Goal: Task Accomplishment & Management: Complete application form

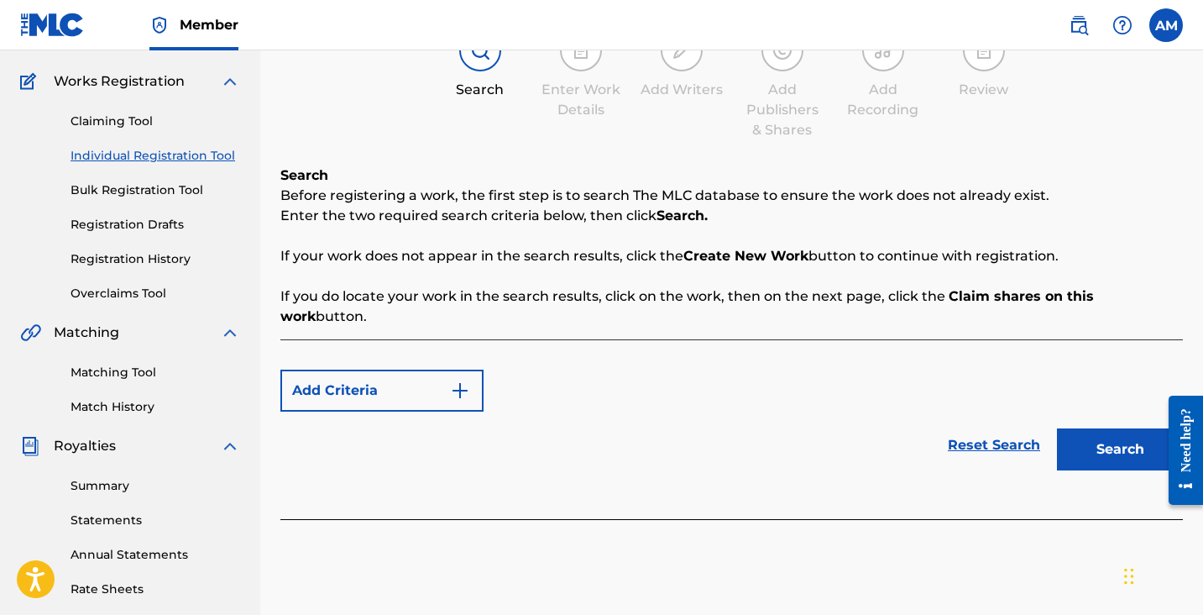
scroll to position [139, 0]
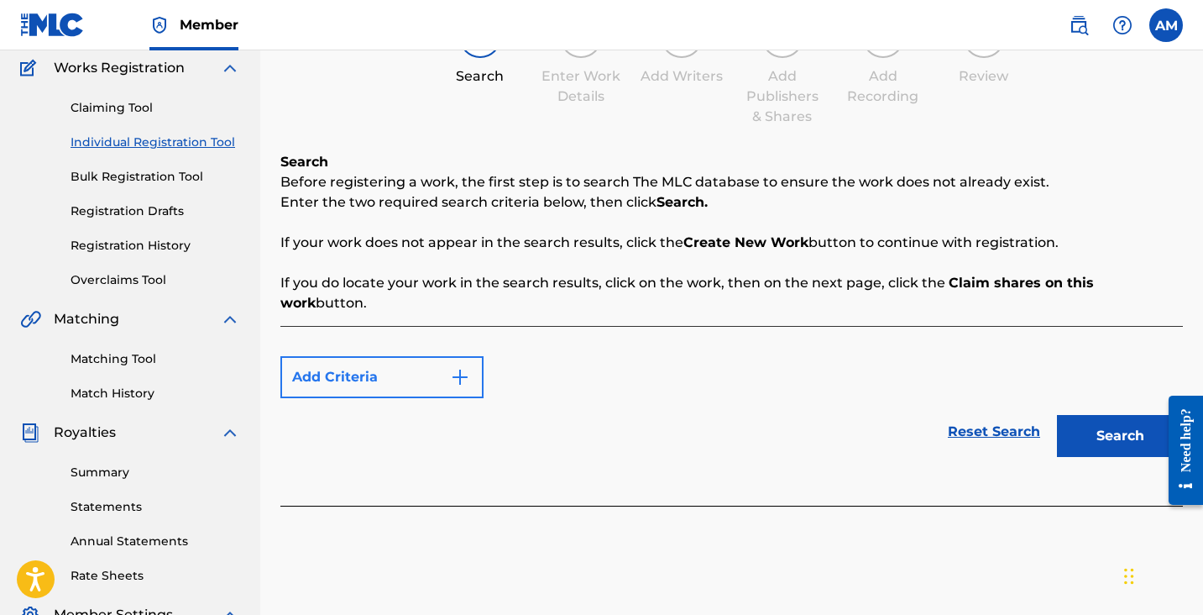
click at [408, 367] on button "Add Criteria" at bounding box center [381, 377] width 203 height 42
click at [328, 363] on button "Add Criteria" at bounding box center [381, 377] width 203 height 42
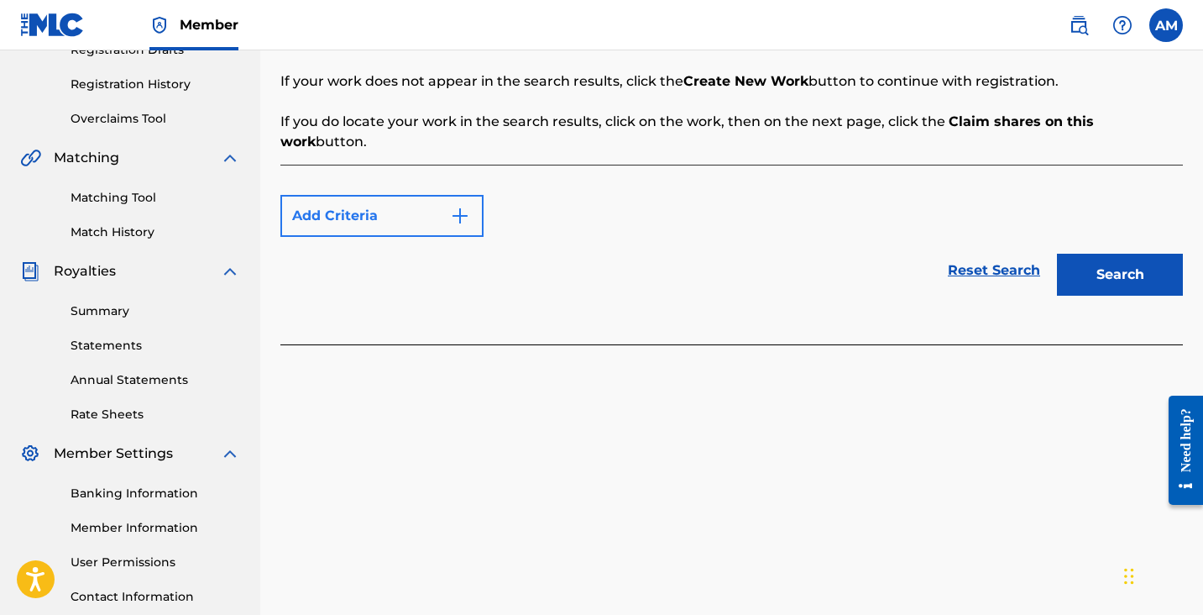
scroll to position [365, 0]
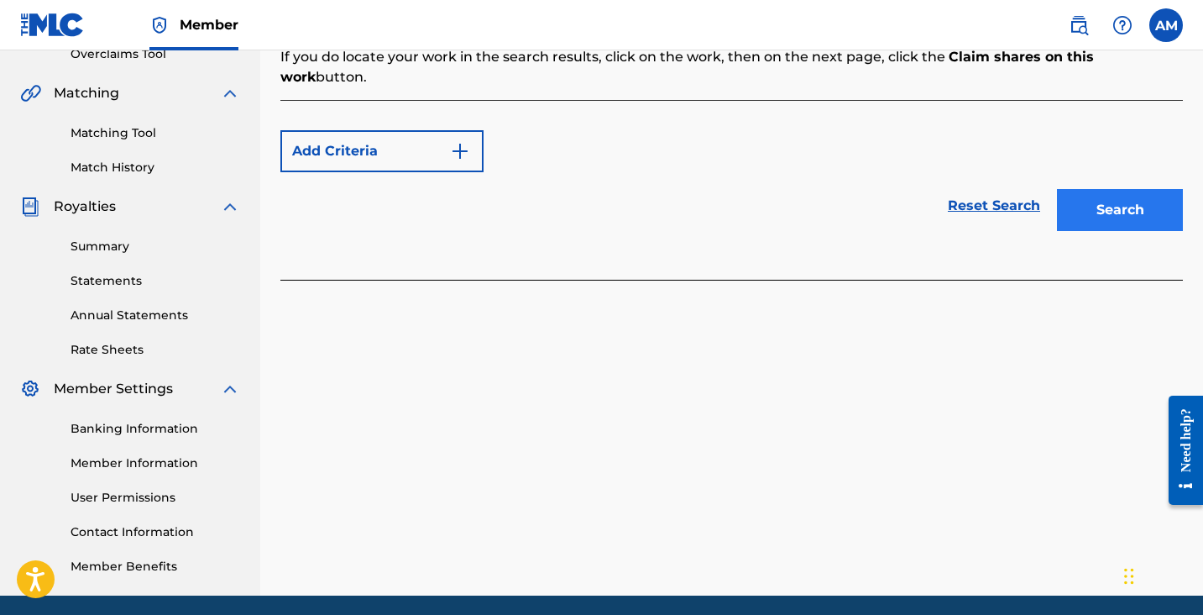
click at [1088, 196] on button "Search" at bounding box center [1120, 210] width 126 height 42
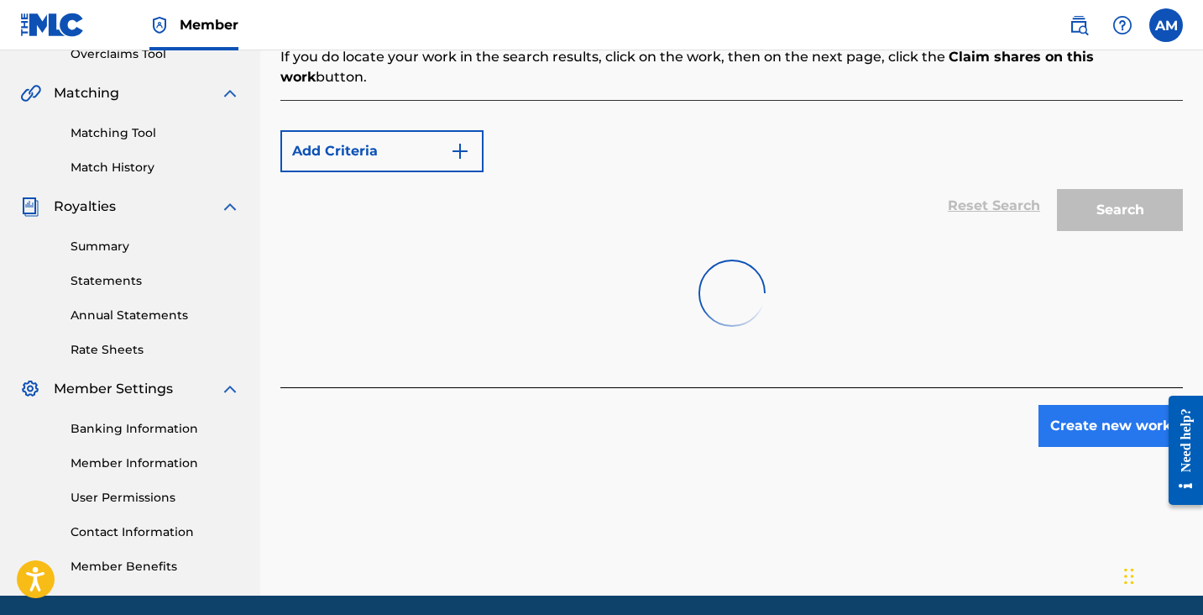
click at [1069, 405] on button "Create new work" at bounding box center [1111, 426] width 144 height 42
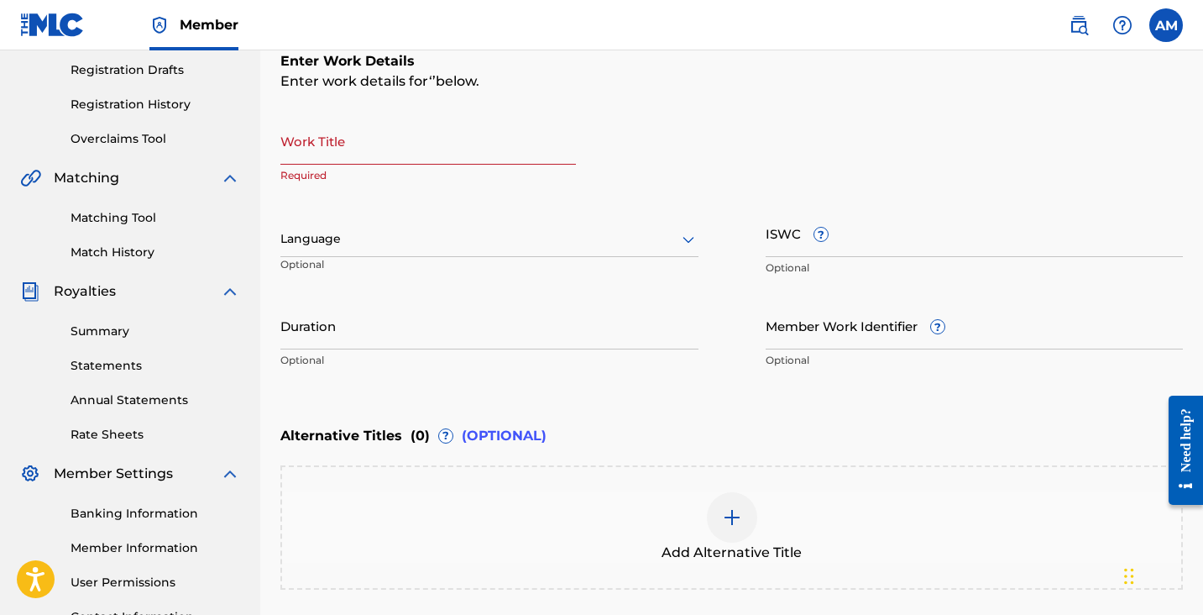
scroll to position [261, 0]
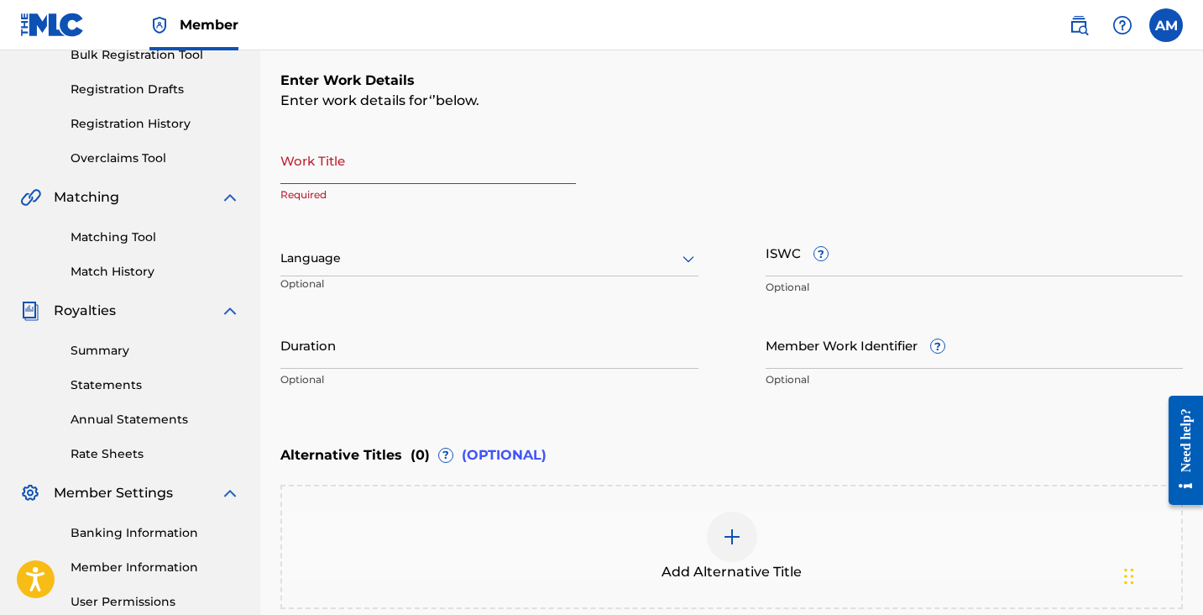
click at [365, 168] on input "Work Title" at bounding box center [428, 160] width 296 height 48
type input "Chained"
click at [326, 241] on div "Language" at bounding box center [489, 258] width 418 height 35
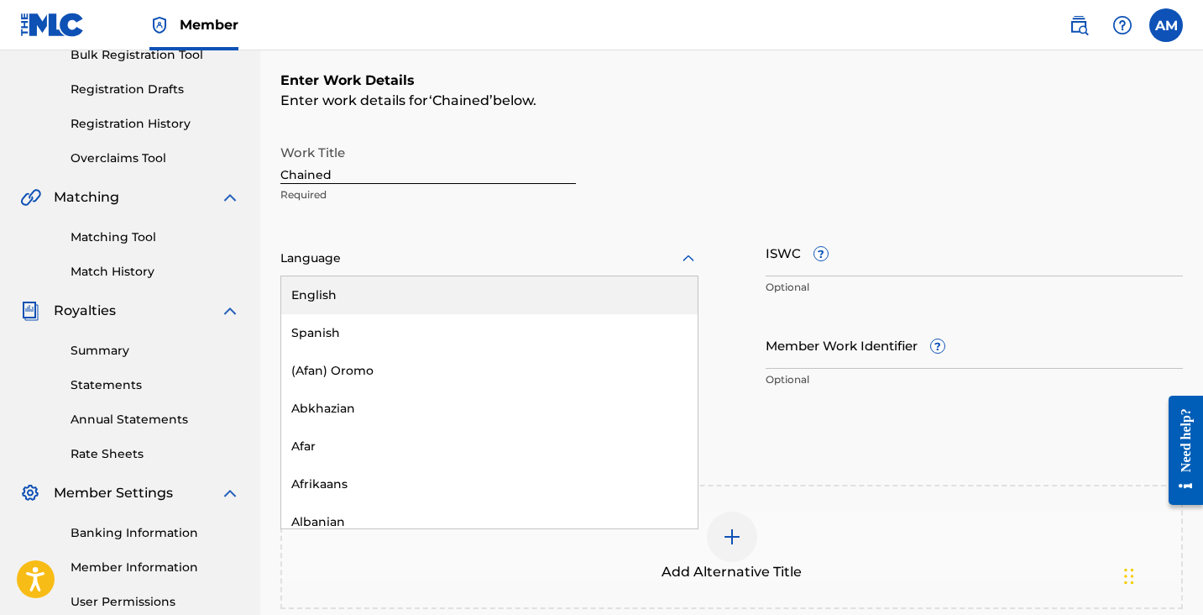
click at [326, 303] on div "English" at bounding box center [489, 295] width 416 height 38
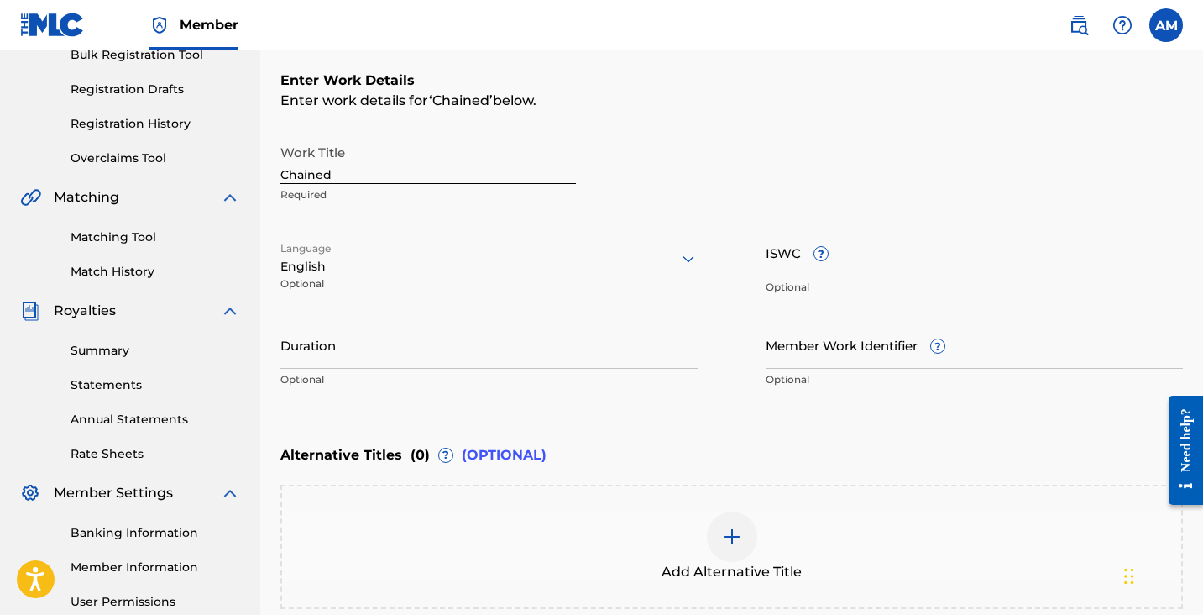
click at [1008, 253] on input "ISWC ?" at bounding box center [975, 252] width 418 height 48
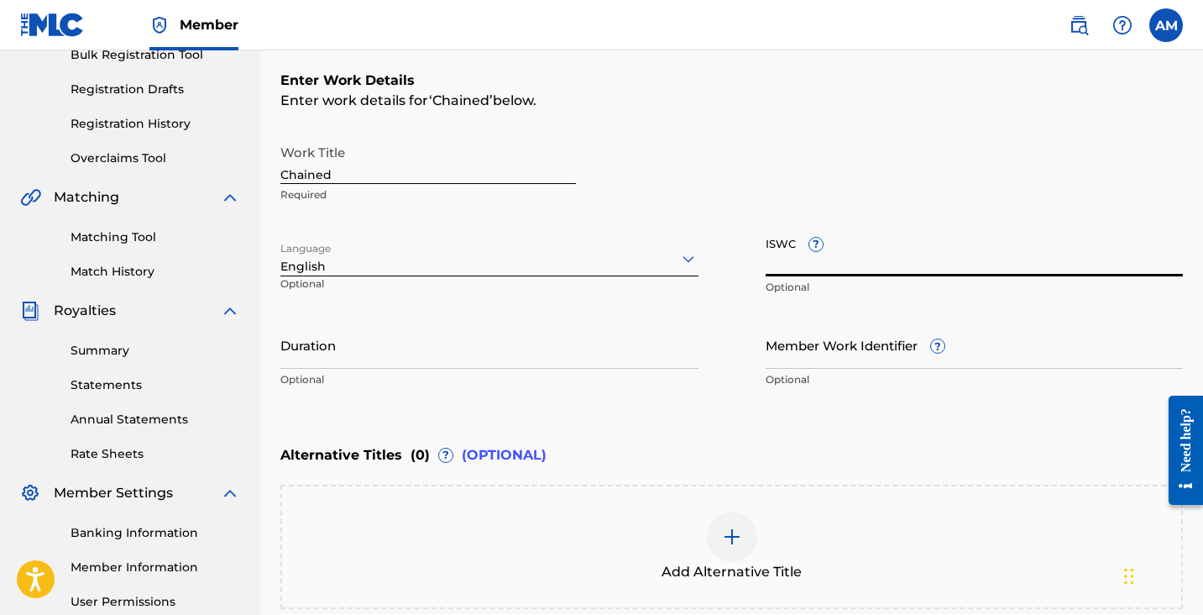
paste input "T-328.386.790-9"
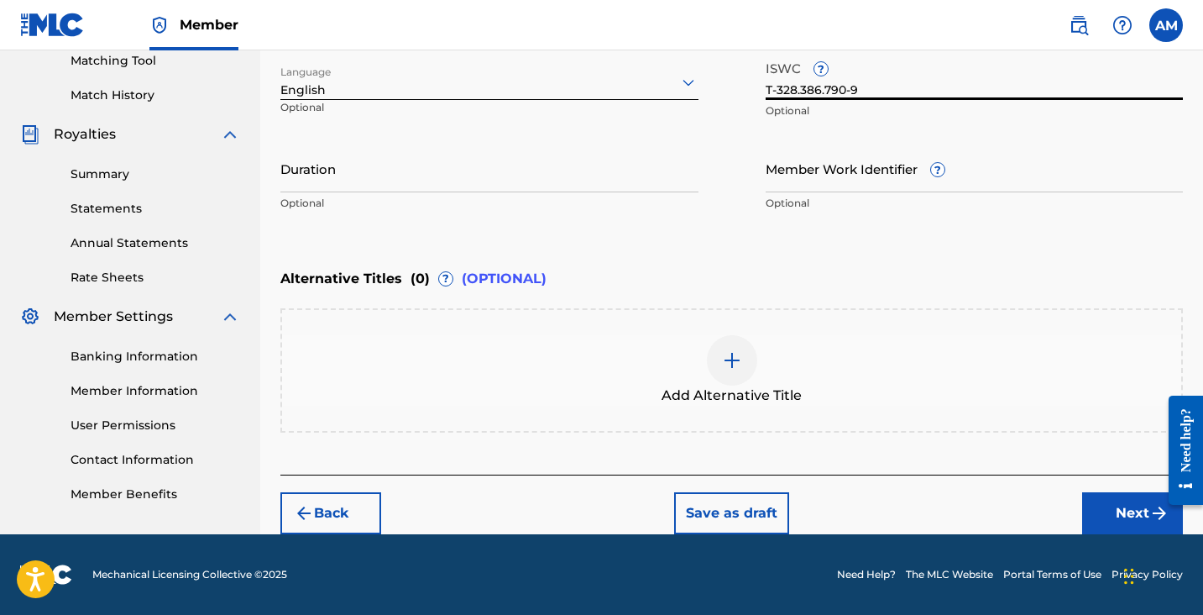
scroll to position [437, 0]
type input "T-328.386.790-9"
click at [1109, 515] on button "Next" at bounding box center [1132, 513] width 101 height 42
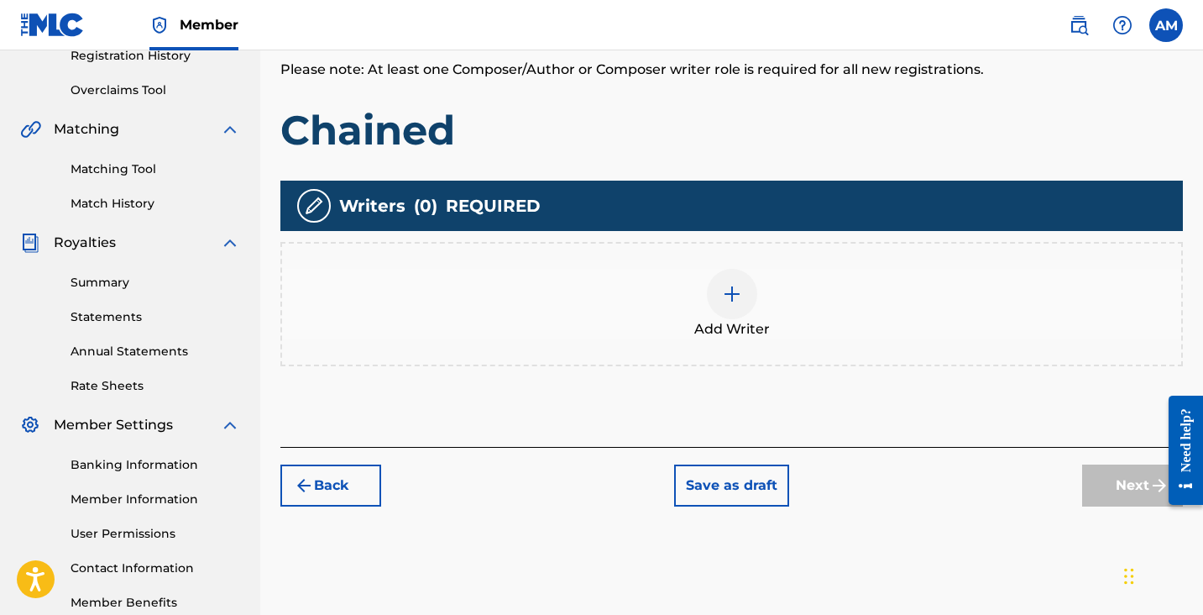
scroll to position [321, 0]
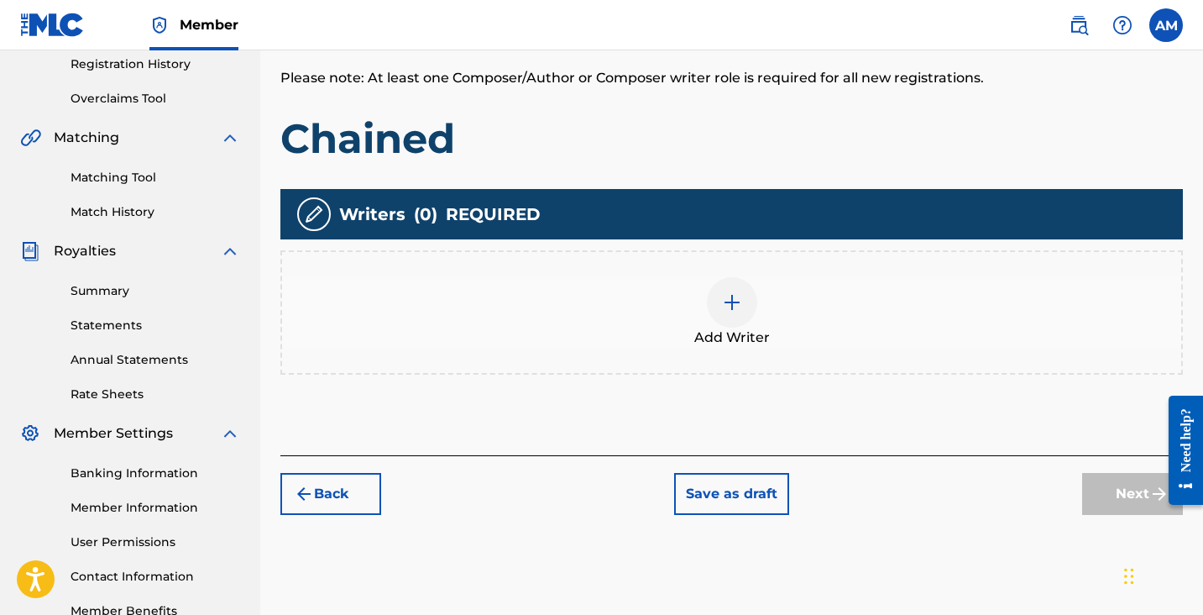
click at [746, 317] on div at bounding box center [732, 302] width 50 height 50
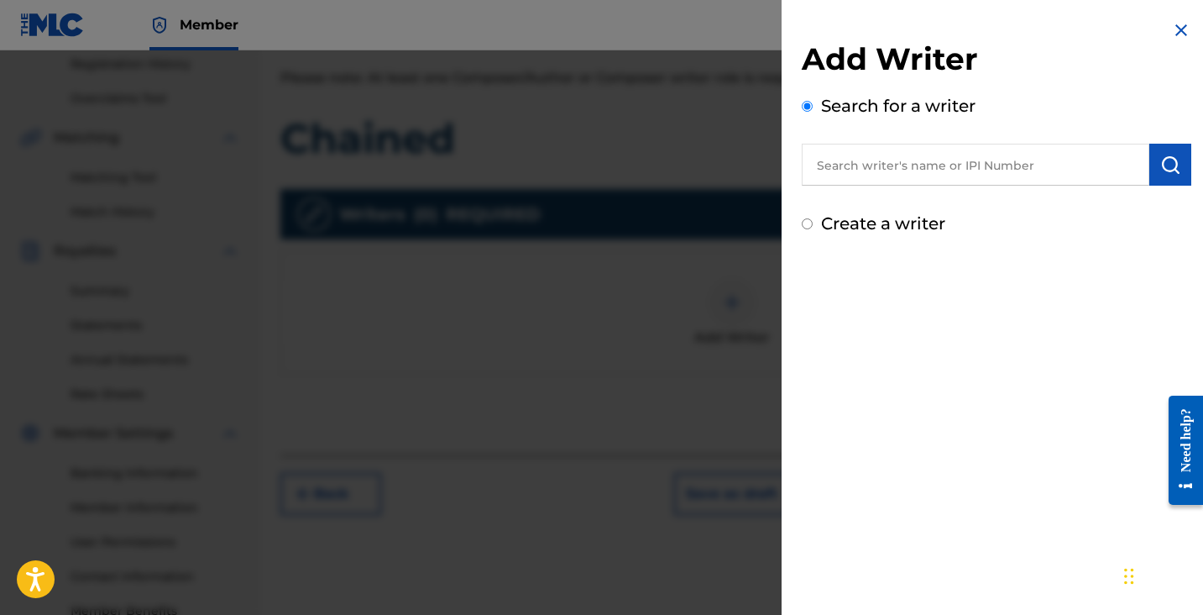
click at [1095, 165] on input "text" at bounding box center [976, 165] width 348 height 42
paste input "1237422864"
type input "1237422864"
click at [1193, 165] on div "Add Writer Search for a writer 1237422864 Create a writer" at bounding box center [997, 128] width 430 height 256
click at [1163, 165] on img "submit" at bounding box center [1170, 164] width 20 height 20
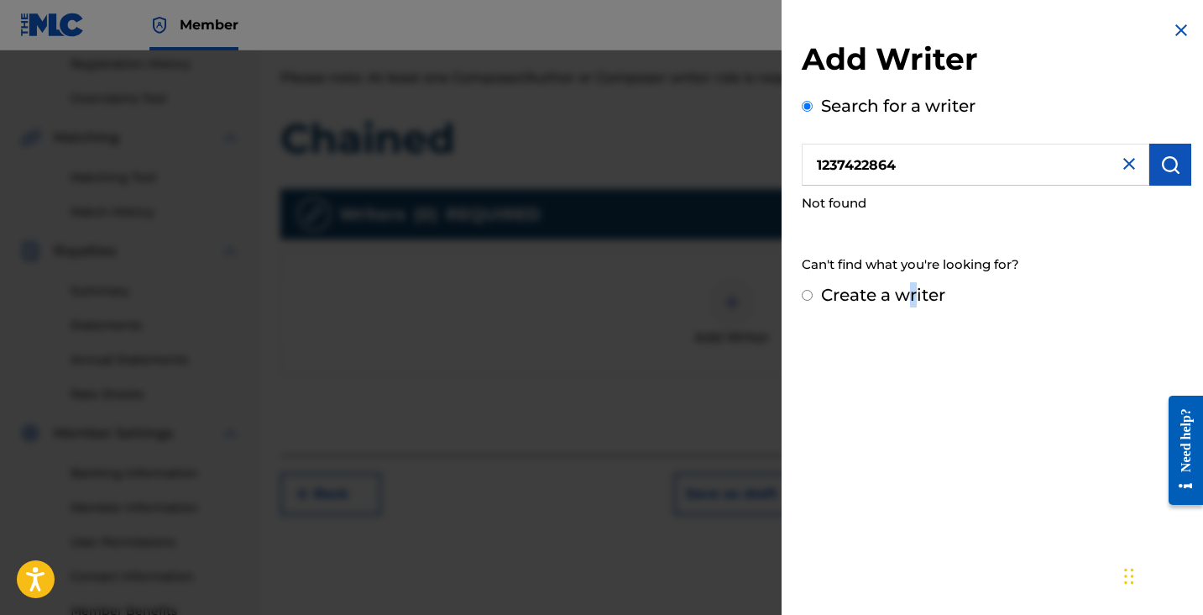
click at [913, 296] on label "Create a writer" at bounding box center [883, 295] width 124 height 20
radio input "true"
click at [813, 296] on input "Create a writer" at bounding box center [807, 295] width 11 height 11
radio input "false"
radio input "true"
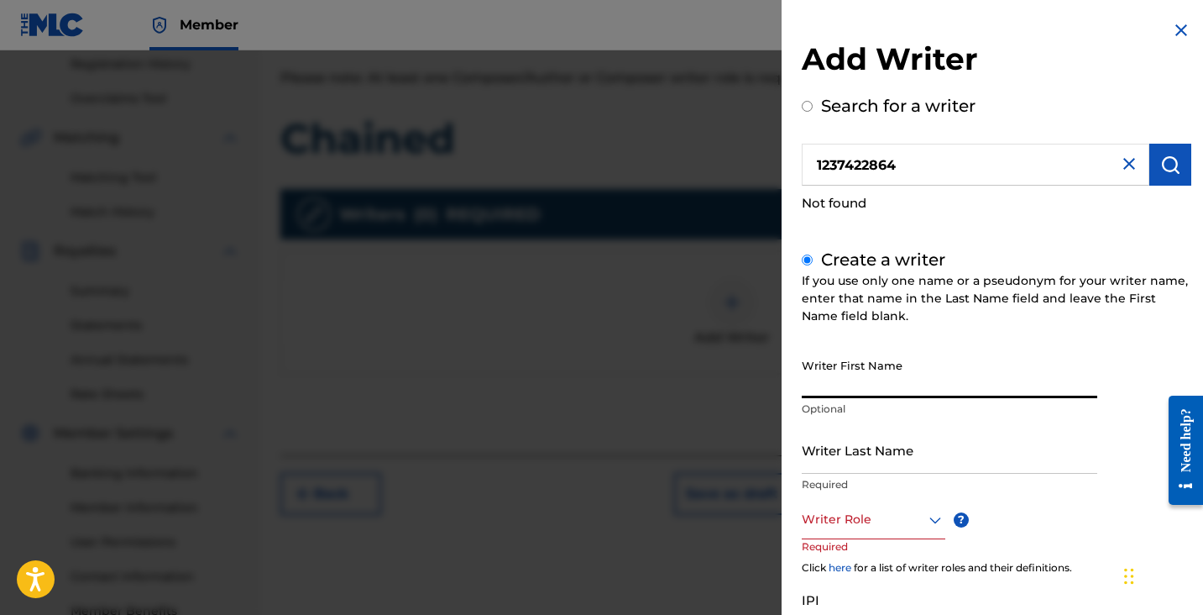
click at [861, 373] on input "Writer First Name" at bounding box center [950, 374] width 296 height 48
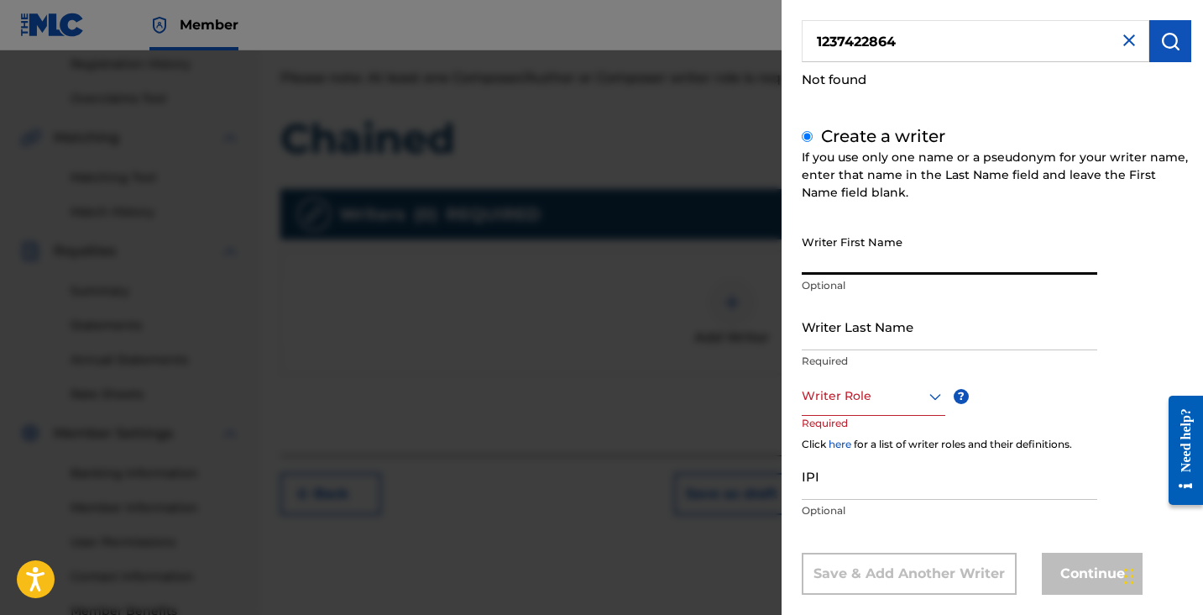
scroll to position [144, 0]
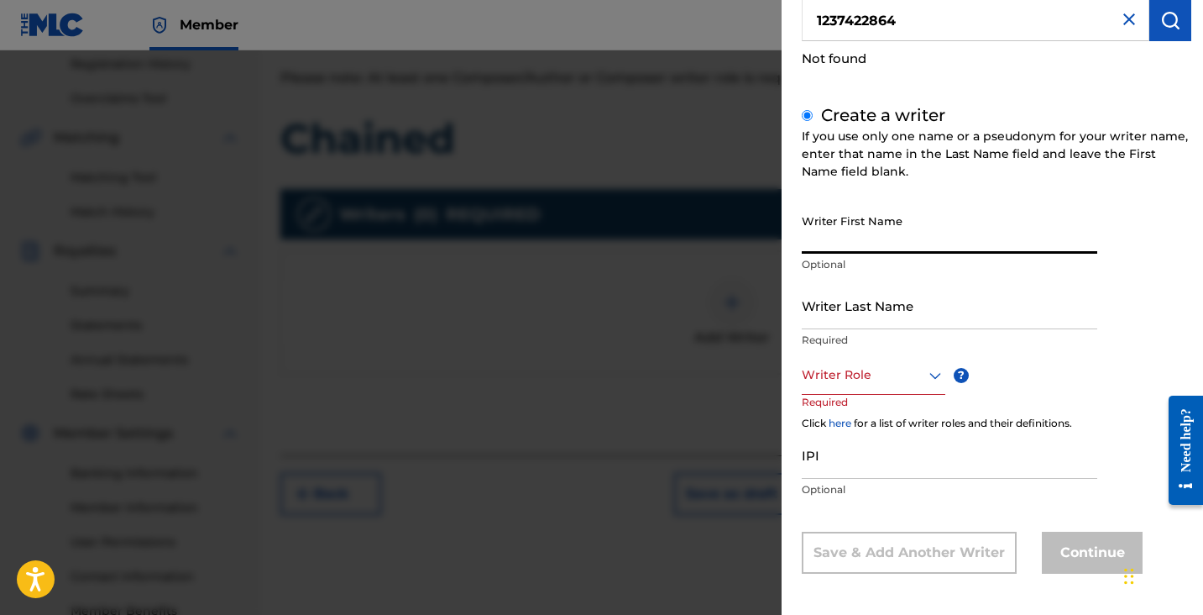
click at [854, 347] on div "Writer Last Name Required" at bounding box center [950, 319] width 296 height 76
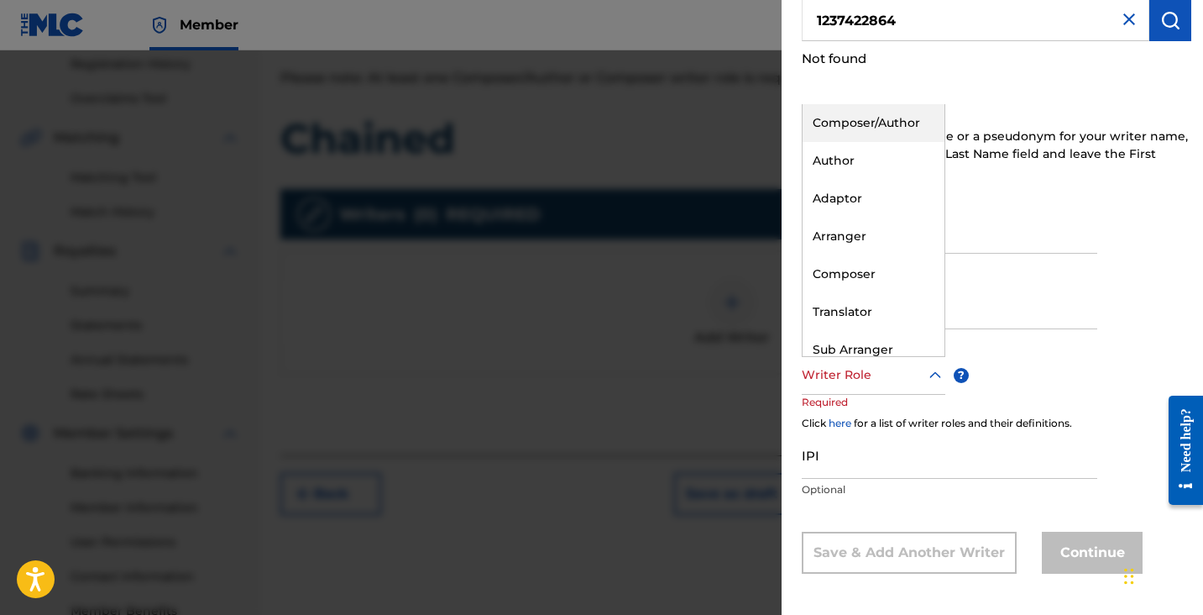
click at [854, 366] on div at bounding box center [874, 374] width 144 height 21
click at [890, 135] on div "Composer/Author" at bounding box center [874, 123] width 142 height 38
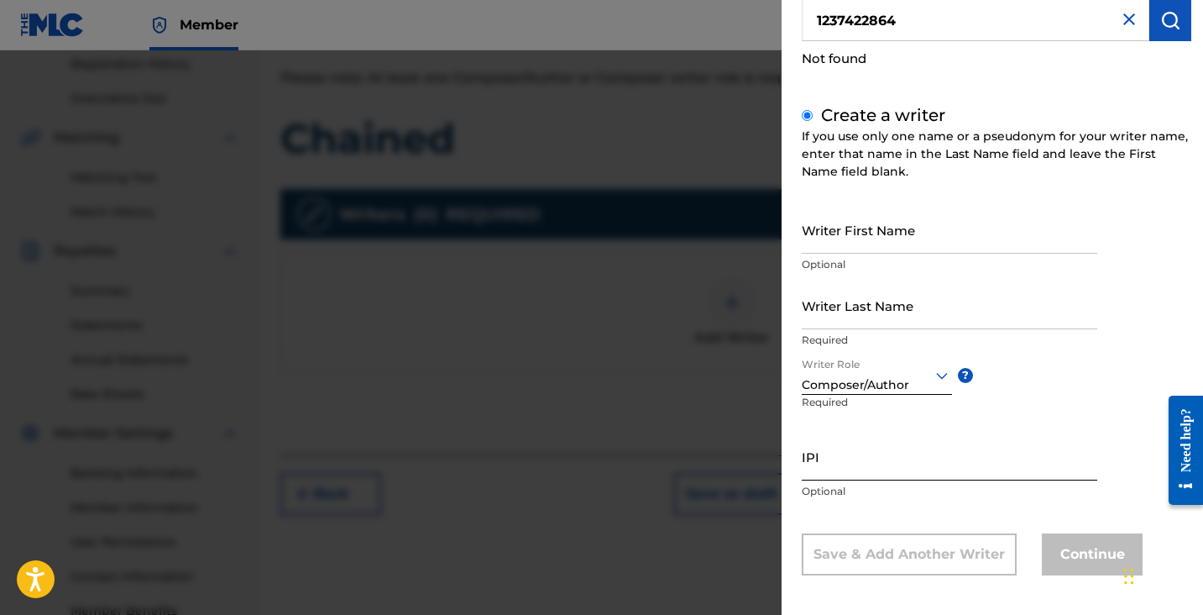
click at [856, 463] on input "IPI" at bounding box center [950, 456] width 296 height 48
paste input "1237422864"
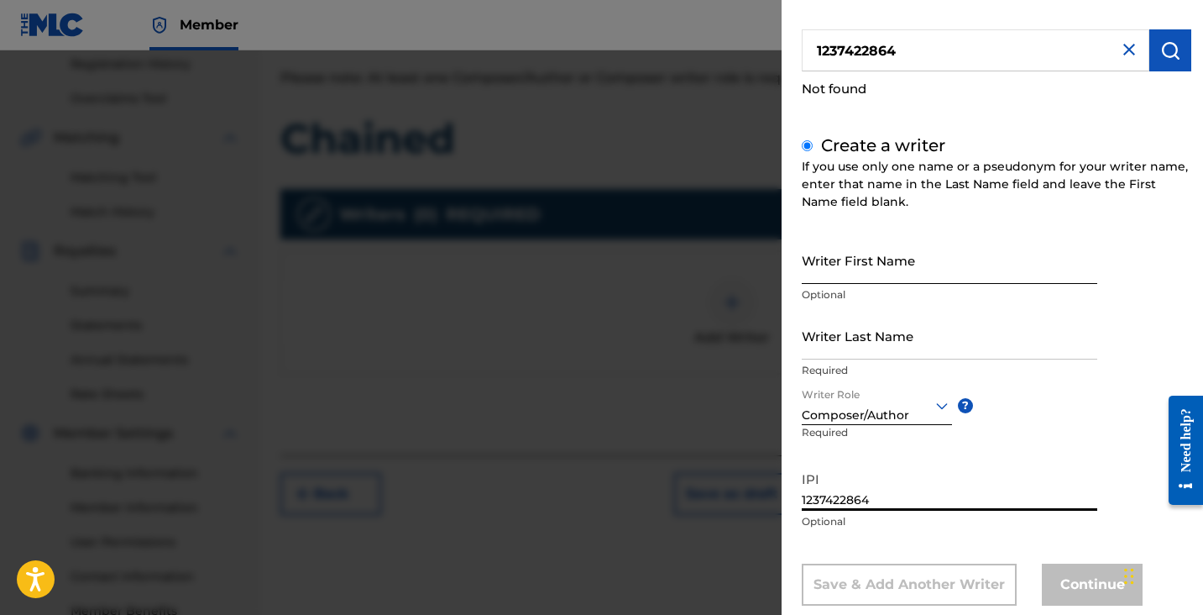
type input "1237422864"
click at [893, 268] on input "Writer First Name" at bounding box center [950, 260] width 296 height 48
paste input "[PERSON_NAME] DOS [PERSON_NAME]"
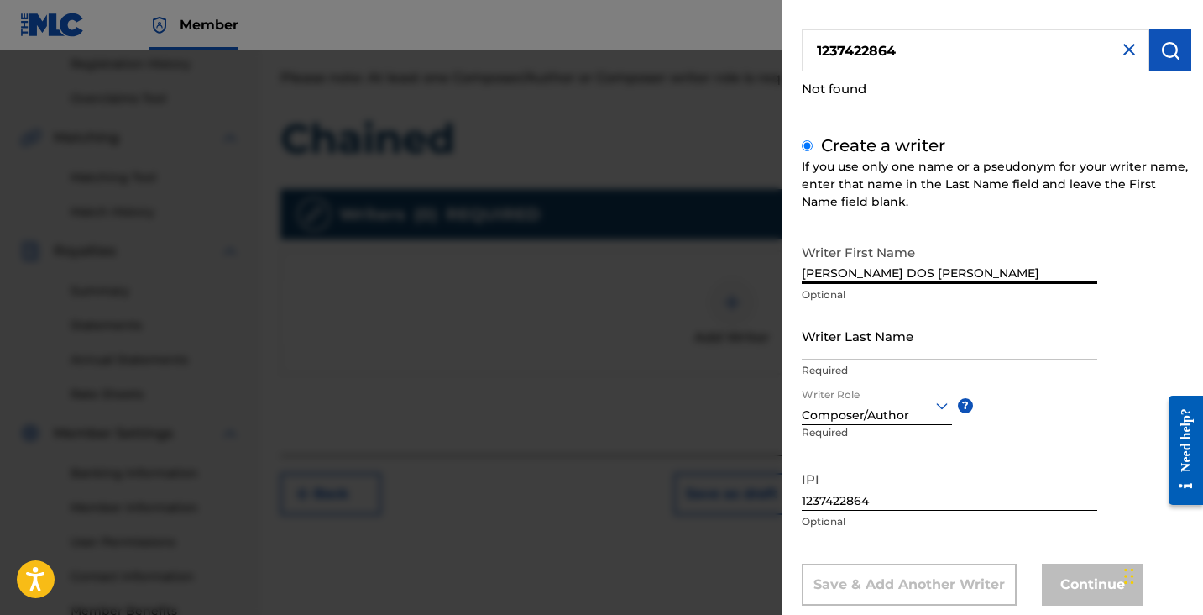
drag, startPoint x: 871, startPoint y: 270, endPoint x: 1064, endPoint y: 272, distance: 193.1
click at [1064, 272] on input "[PERSON_NAME] DOS [PERSON_NAME]" at bounding box center [950, 260] width 296 height 48
type input "[PERSON_NAME]"
click at [887, 342] on input "Writer Last Name" at bounding box center [950, 336] width 296 height 48
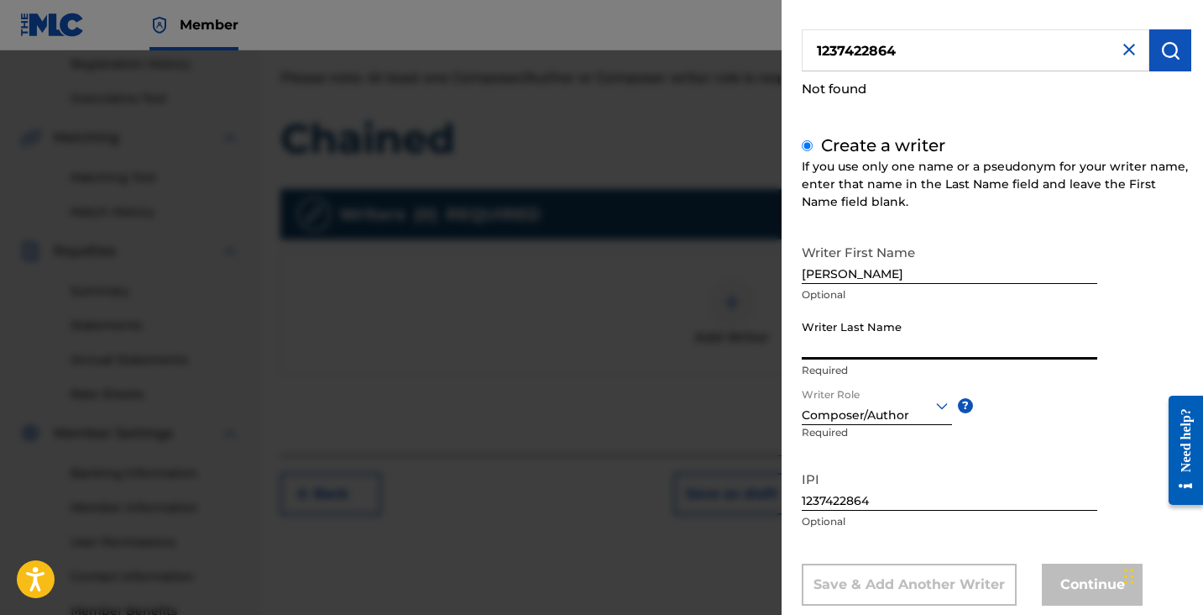
paste input "[PERSON_NAME] DOS [PERSON_NAME]"
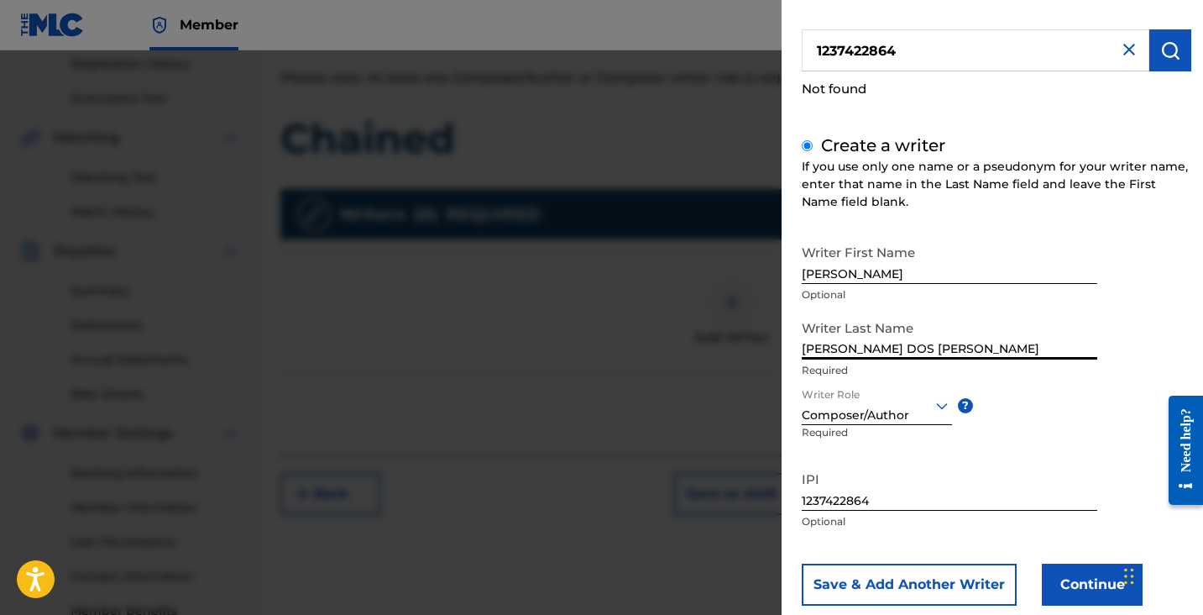
type input "[PERSON_NAME] DOS [PERSON_NAME]"
click at [893, 270] on input "[PERSON_NAME]" at bounding box center [950, 260] width 296 height 48
click at [961, 342] on input "[PERSON_NAME] DOS [PERSON_NAME]" at bounding box center [950, 336] width 296 height 48
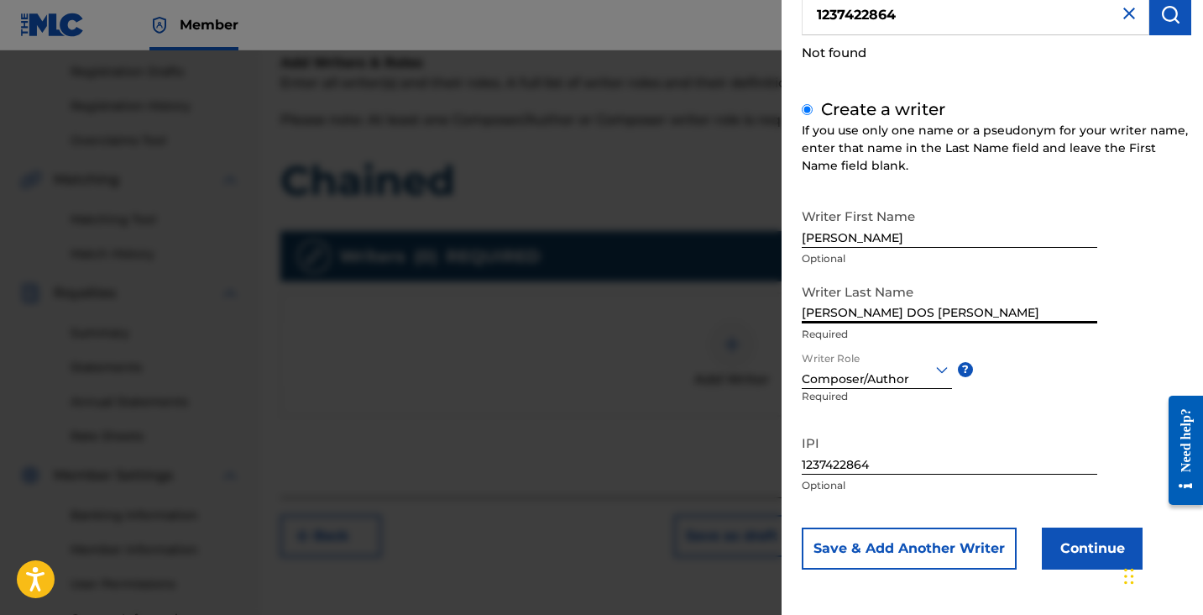
scroll to position [149, 0]
click at [1071, 553] on button "Continue" at bounding box center [1092, 549] width 101 height 42
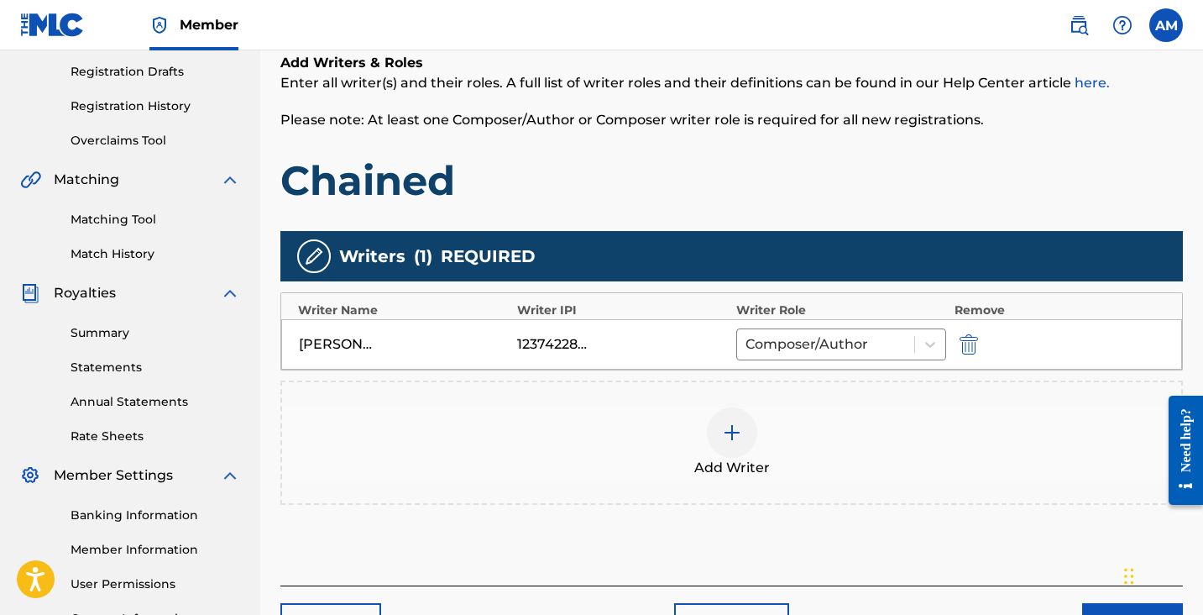
click at [730, 438] on img at bounding box center [732, 432] width 20 height 20
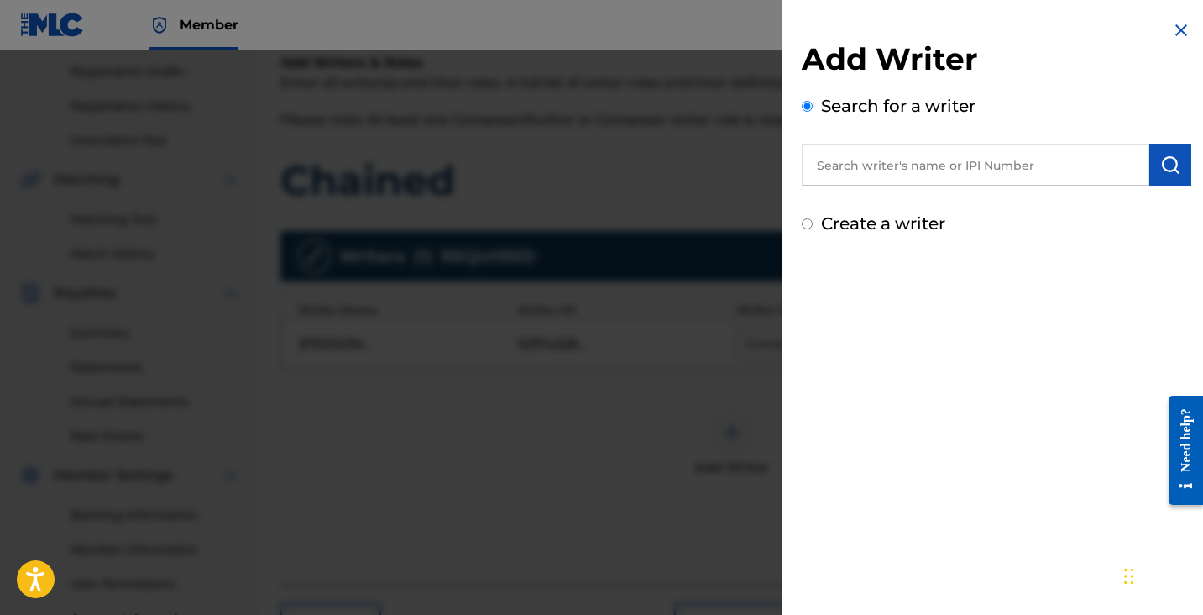
click at [872, 228] on label "Create a writer" at bounding box center [883, 223] width 124 height 20
radio input "true"
click at [813, 228] on input "Create a writer" at bounding box center [807, 223] width 11 height 11
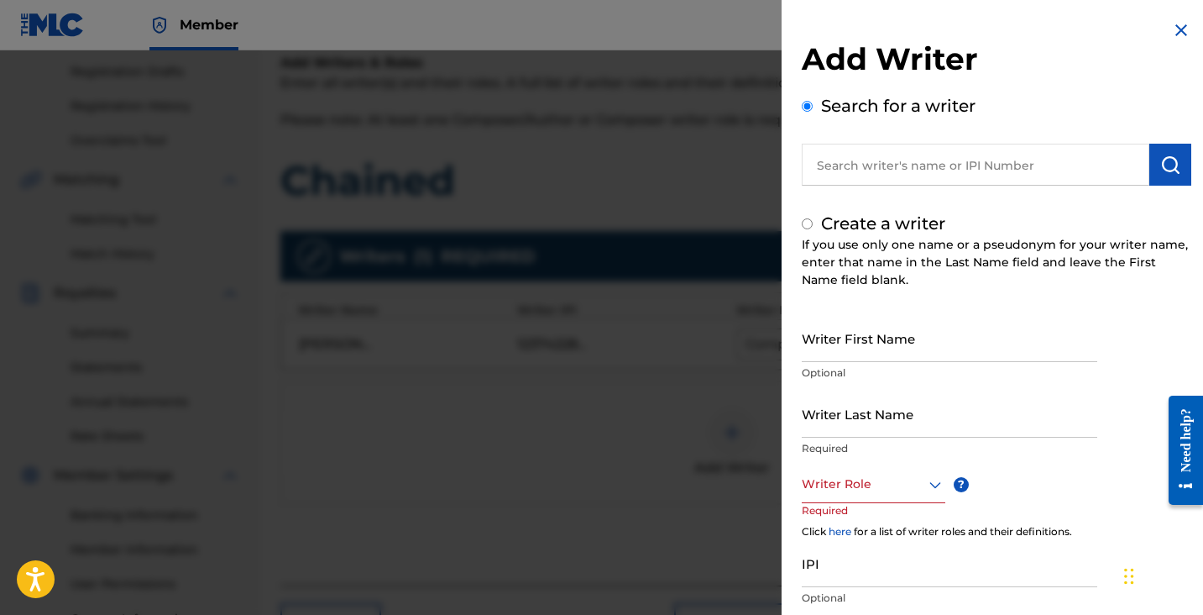
radio input "false"
radio input "true"
click at [845, 342] on input "Writer First Name" at bounding box center [950, 338] width 296 height 48
type input "[PERSON_NAME]"
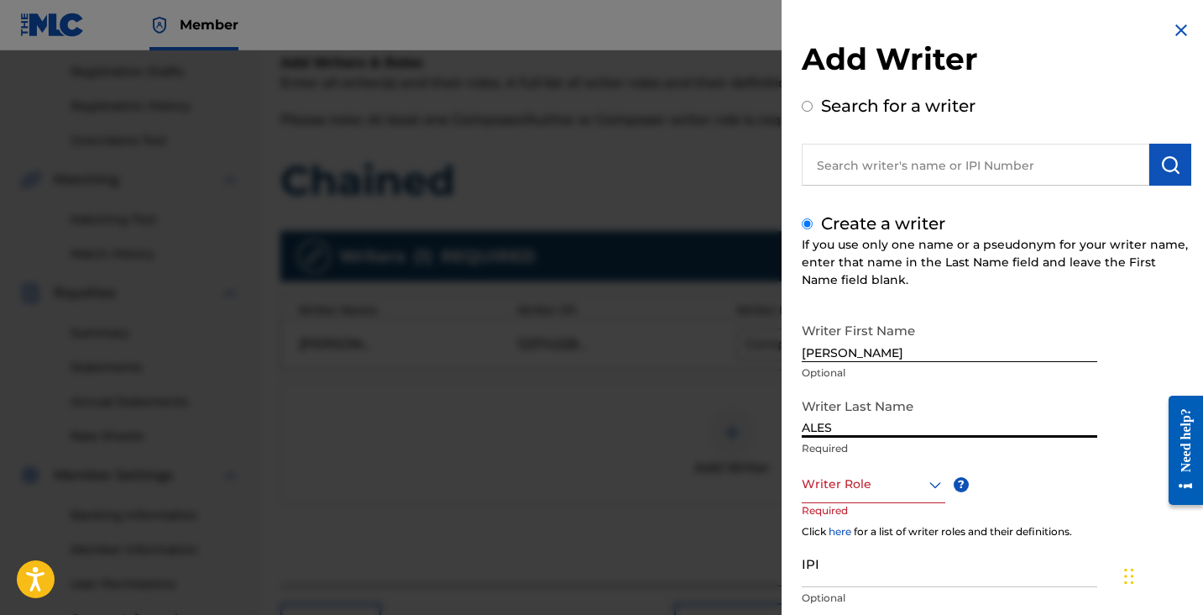
type input "ALES"
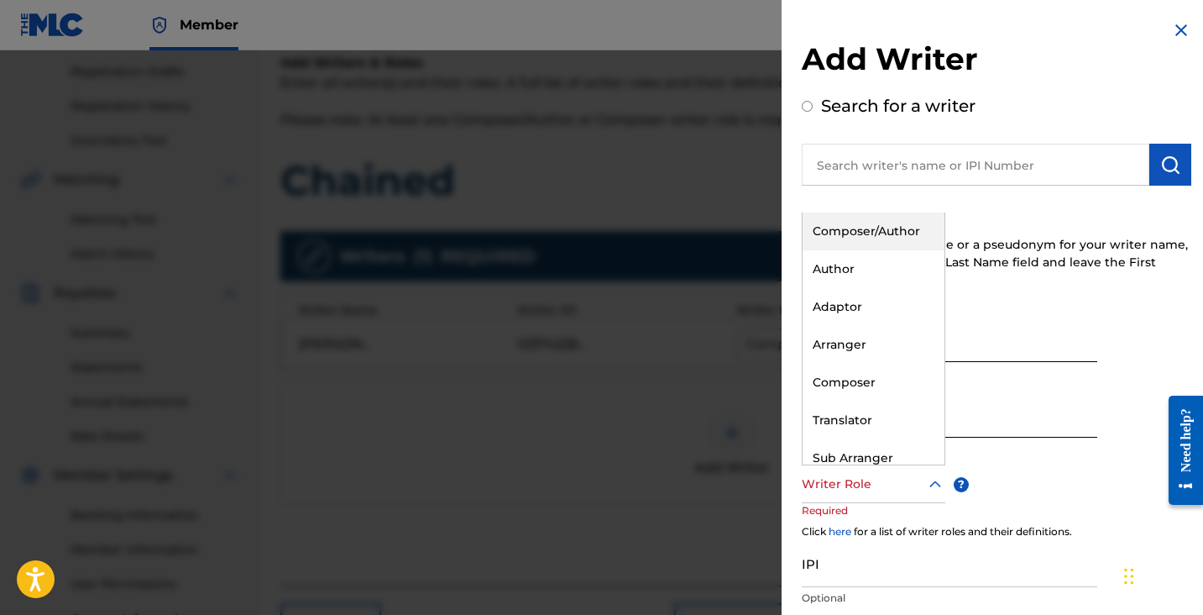
click at [835, 490] on div at bounding box center [874, 484] width 144 height 21
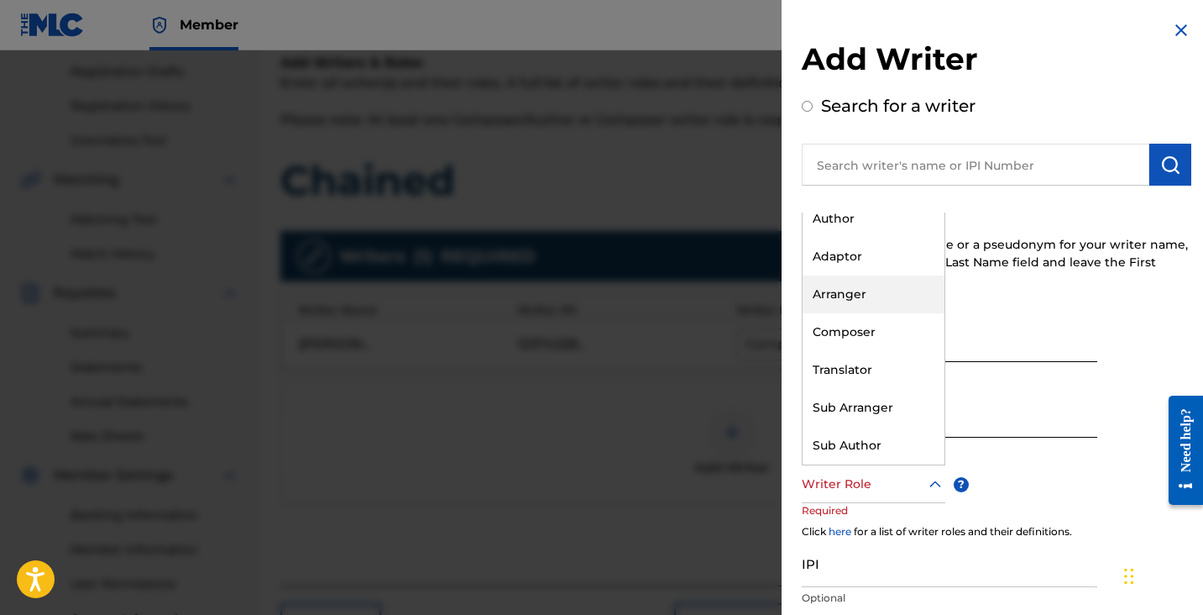
scroll to position [50, 0]
click at [857, 337] on div "Composer" at bounding box center [874, 332] width 142 height 38
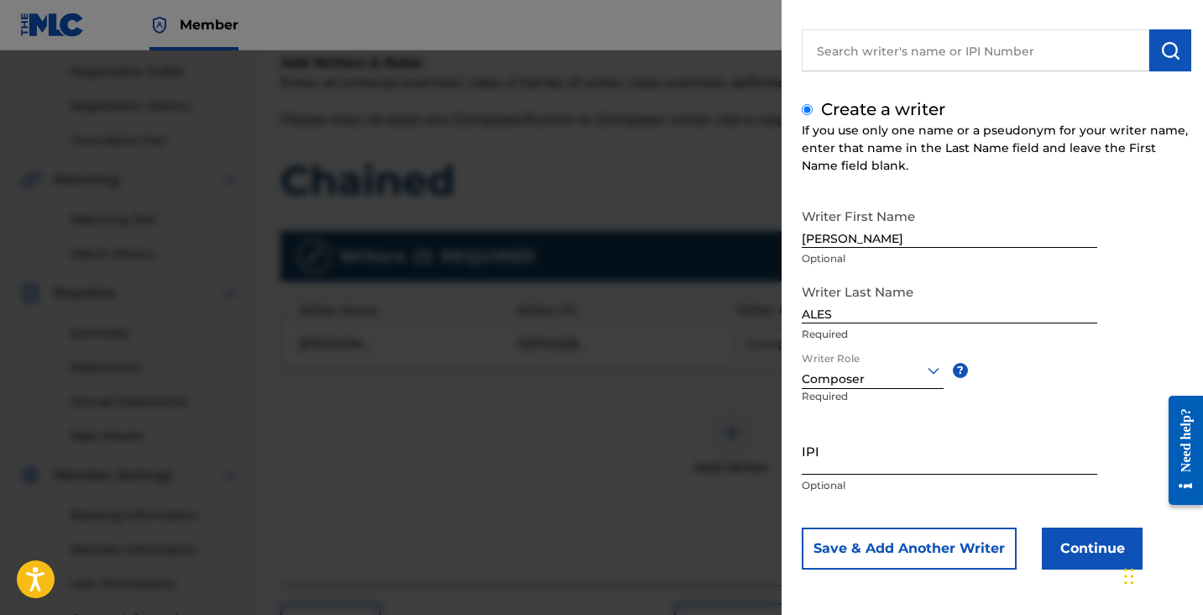
scroll to position [114, 0]
click at [830, 458] on input "IPI" at bounding box center [950, 451] width 296 height 48
paste input "1237429745"
type input "1237429745"
click at [1066, 540] on button "Continue" at bounding box center [1092, 548] width 101 height 42
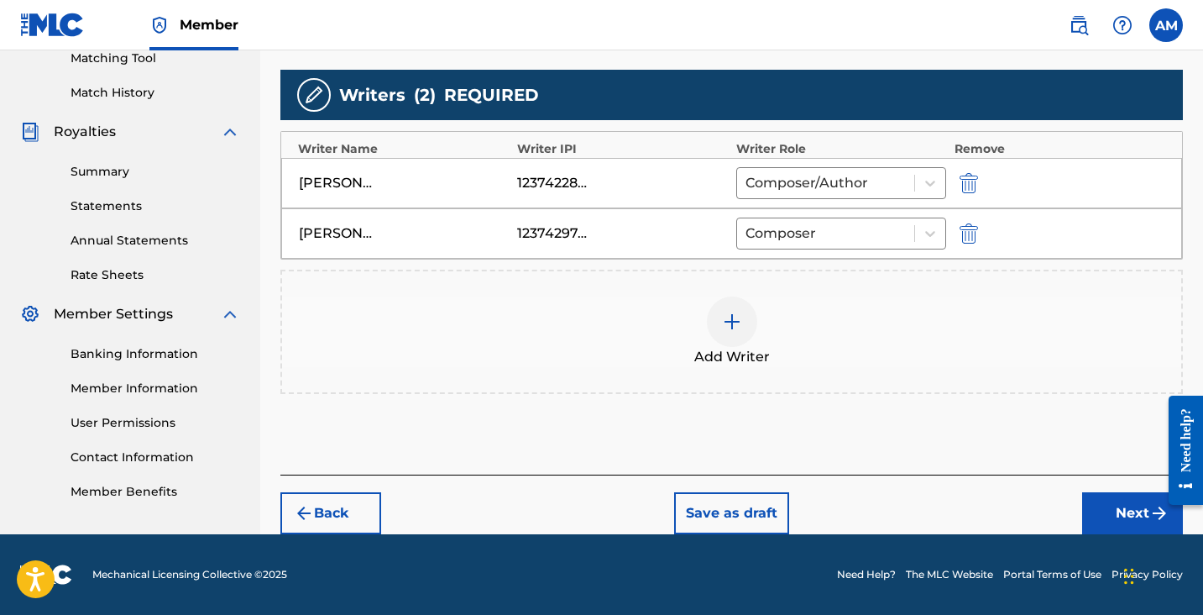
scroll to position [440, 0]
click at [1089, 511] on button "Next" at bounding box center [1132, 513] width 101 height 42
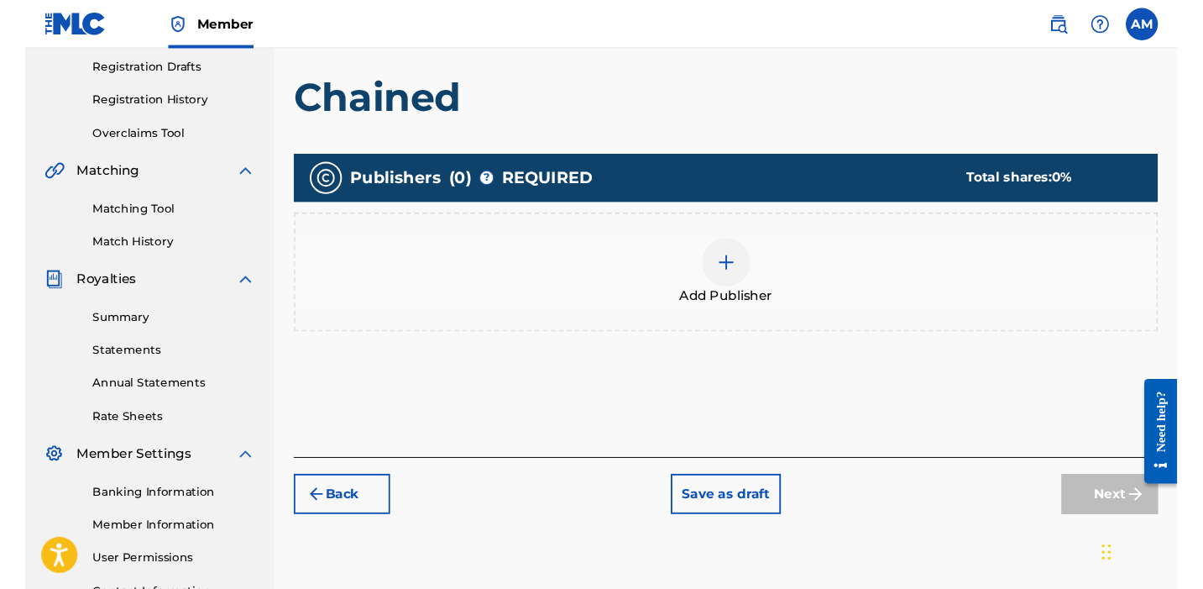
scroll to position [249, 0]
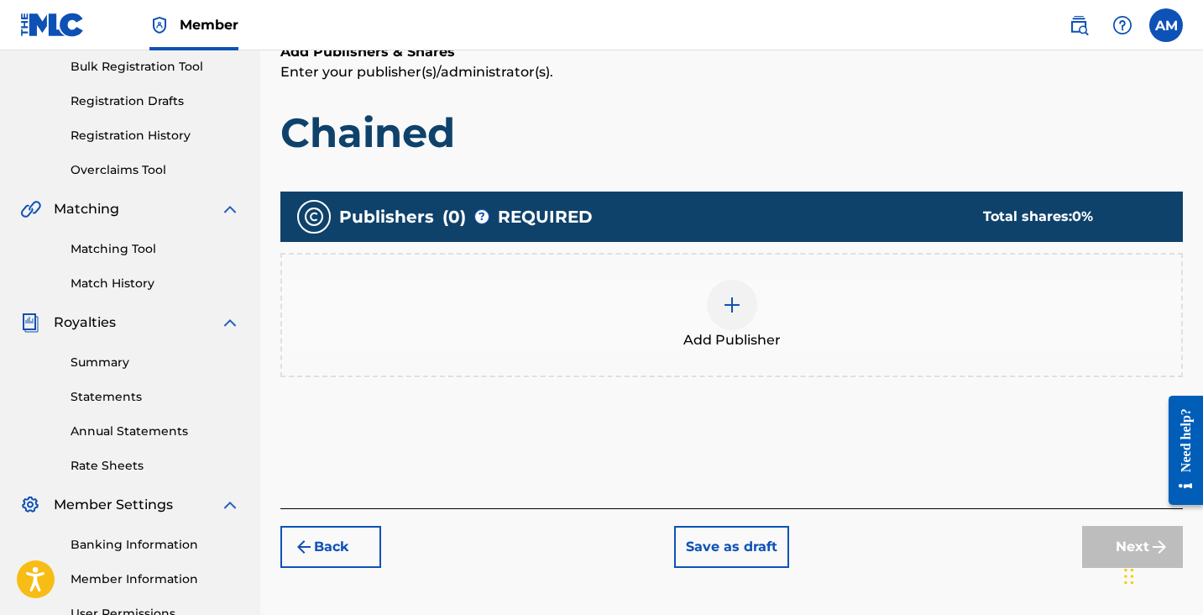
click at [736, 324] on div at bounding box center [732, 305] width 50 height 50
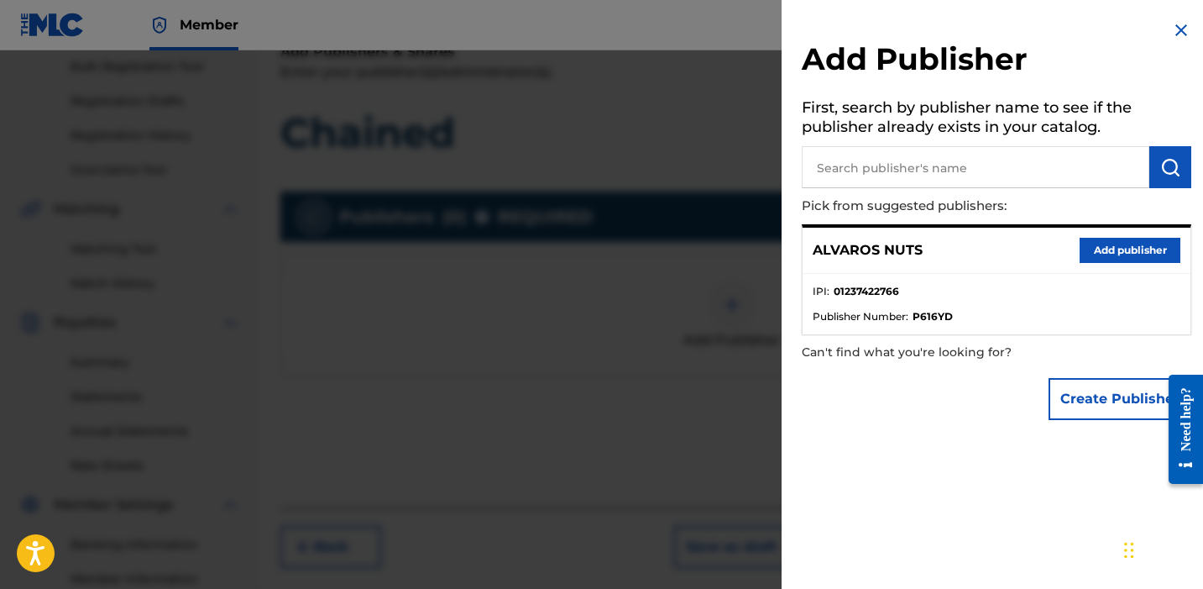
click at [838, 291] on strong "01237422766" at bounding box center [866, 291] width 65 height 15
drag, startPoint x: 838, startPoint y: 291, endPoint x: 873, endPoint y: 289, distance: 35.3
click at [873, 289] on strong "01237422766" at bounding box center [866, 291] width 65 height 15
copy strong "01237422766"
click at [1111, 246] on button "Add publisher" at bounding box center [1130, 250] width 101 height 25
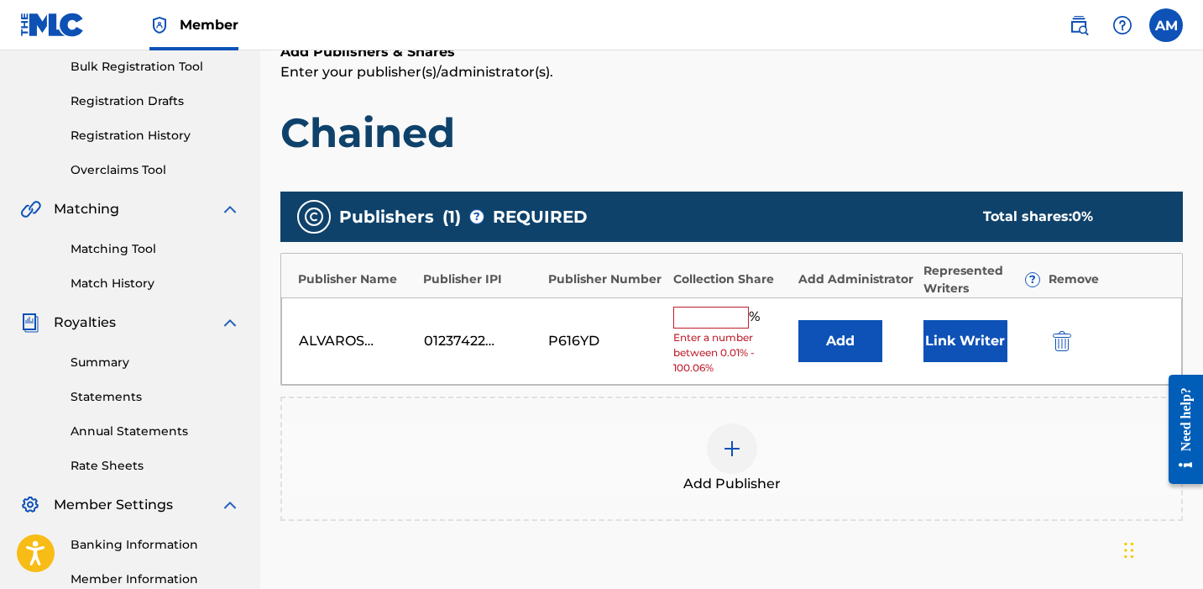
click at [711, 310] on input "text" at bounding box center [711, 317] width 76 height 22
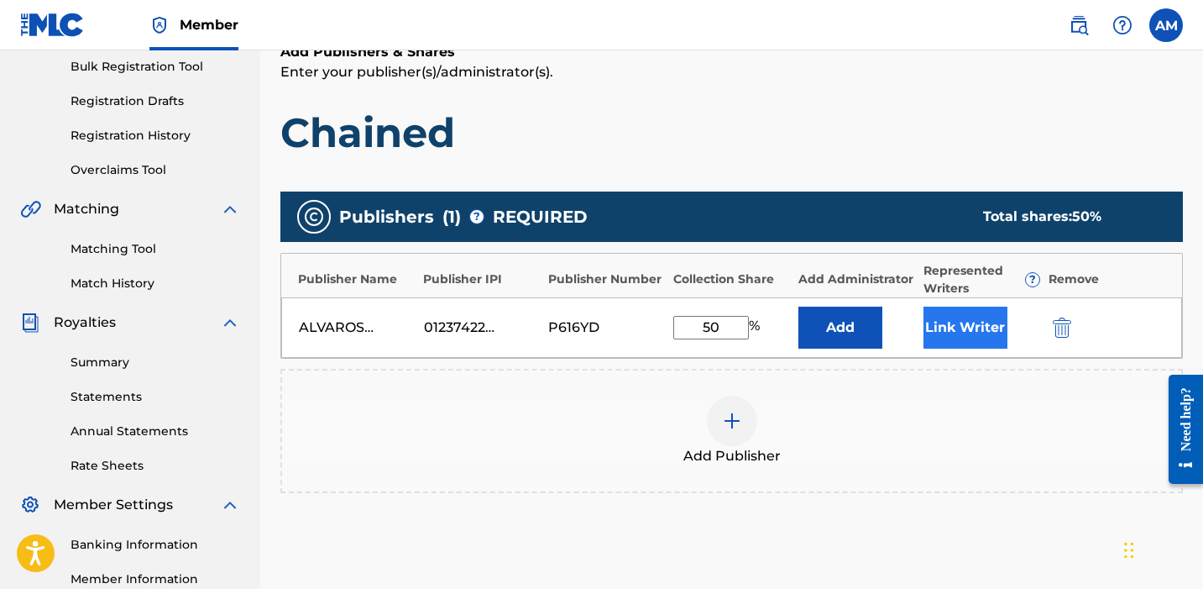
type input "50"
click at [966, 334] on button "Link Writer" at bounding box center [966, 327] width 84 height 42
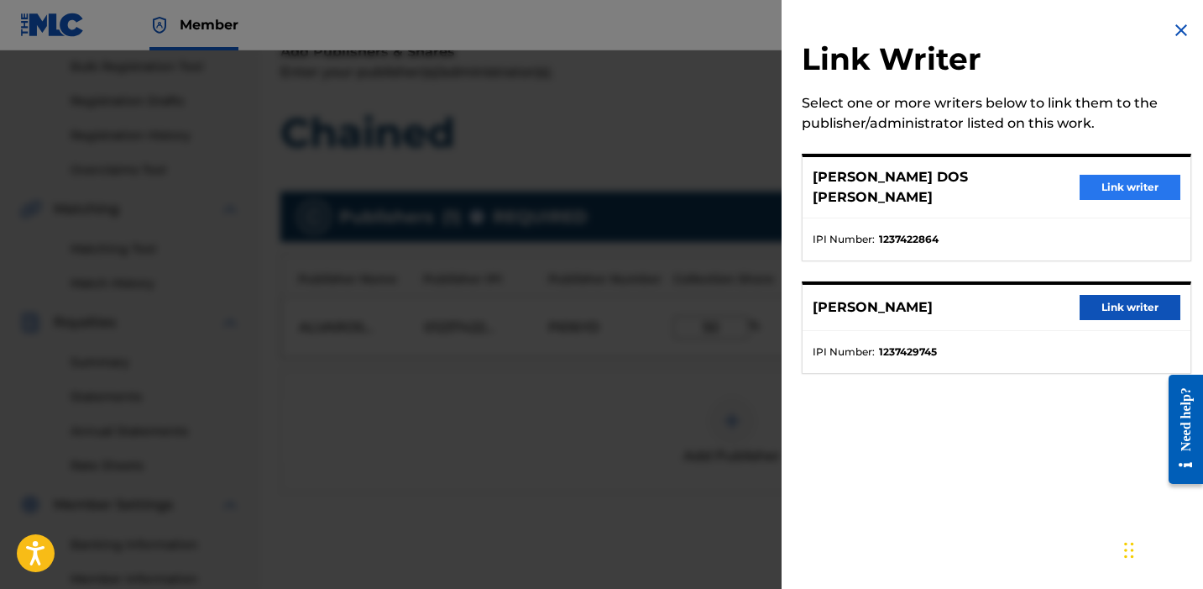
click at [1111, 175] on button "Link writer" at bounding box center [1130, 187] width 101 height 25
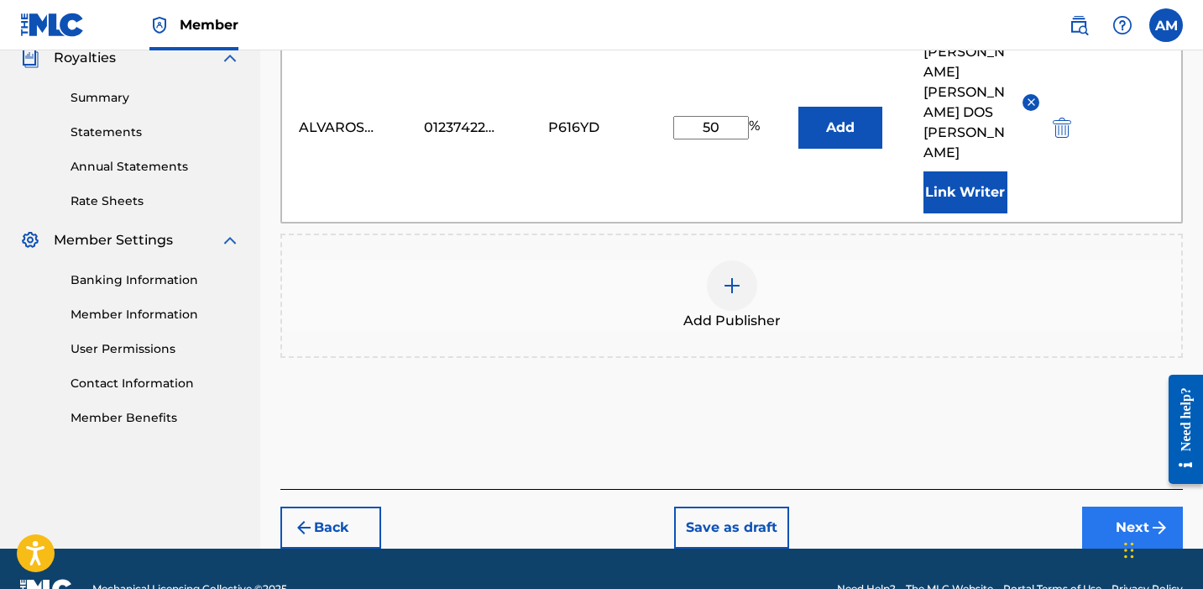
click at [1107, 506] on button "Next" at bounding box center [1132, 527] width 101 height 42
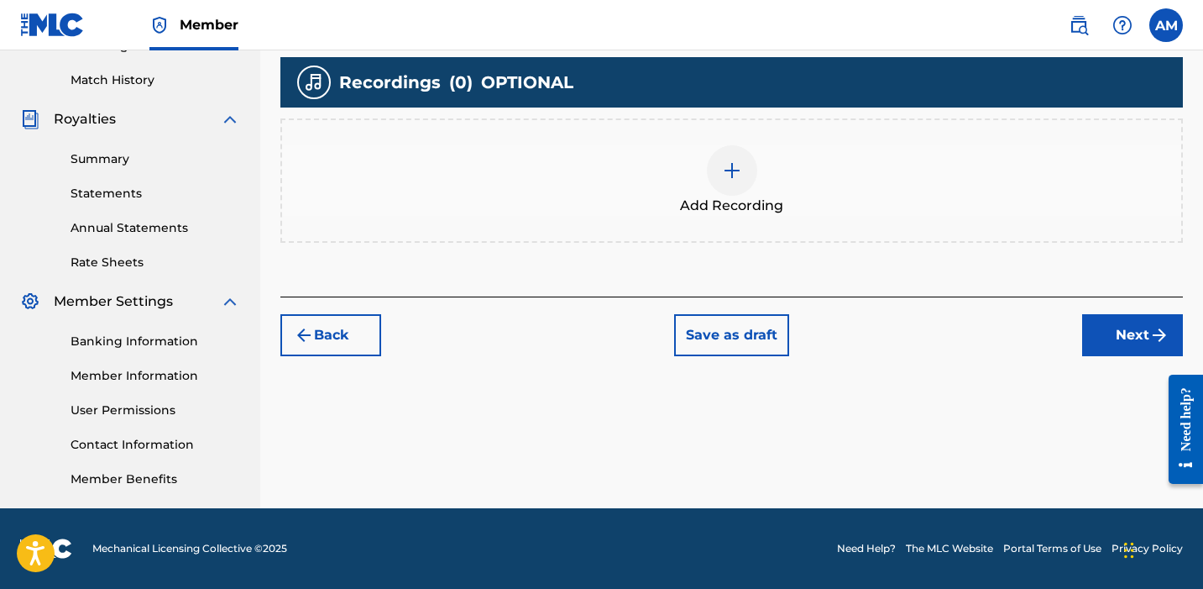
scroll to position [453, 0]
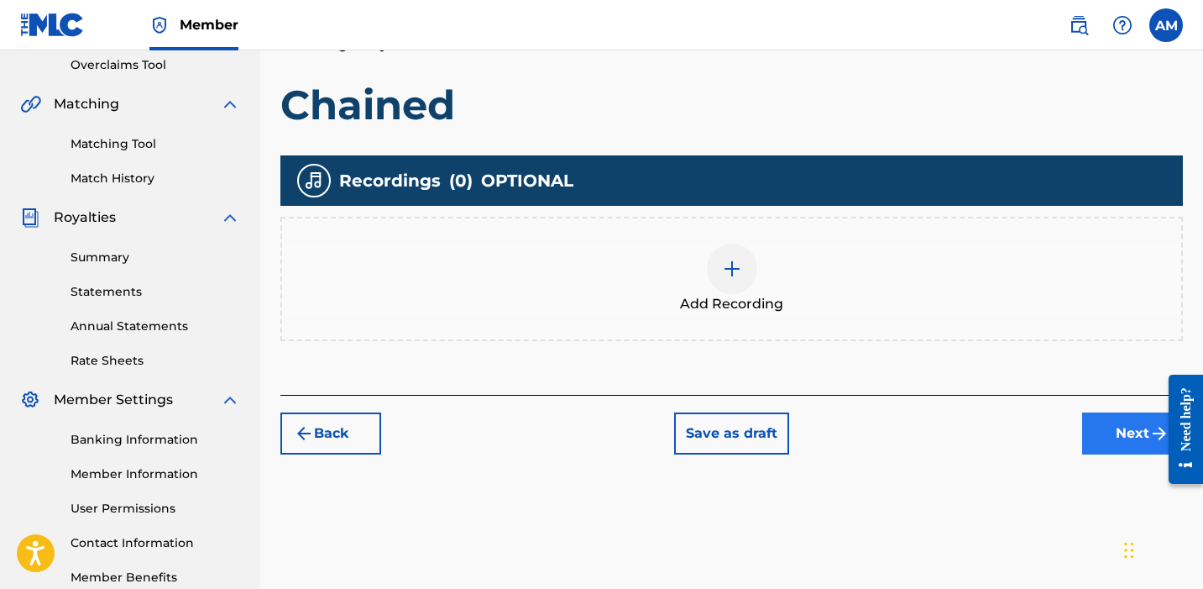
click at [1089, 432] on button "Next" at bounding box center [1132, 433] width 101 height 42
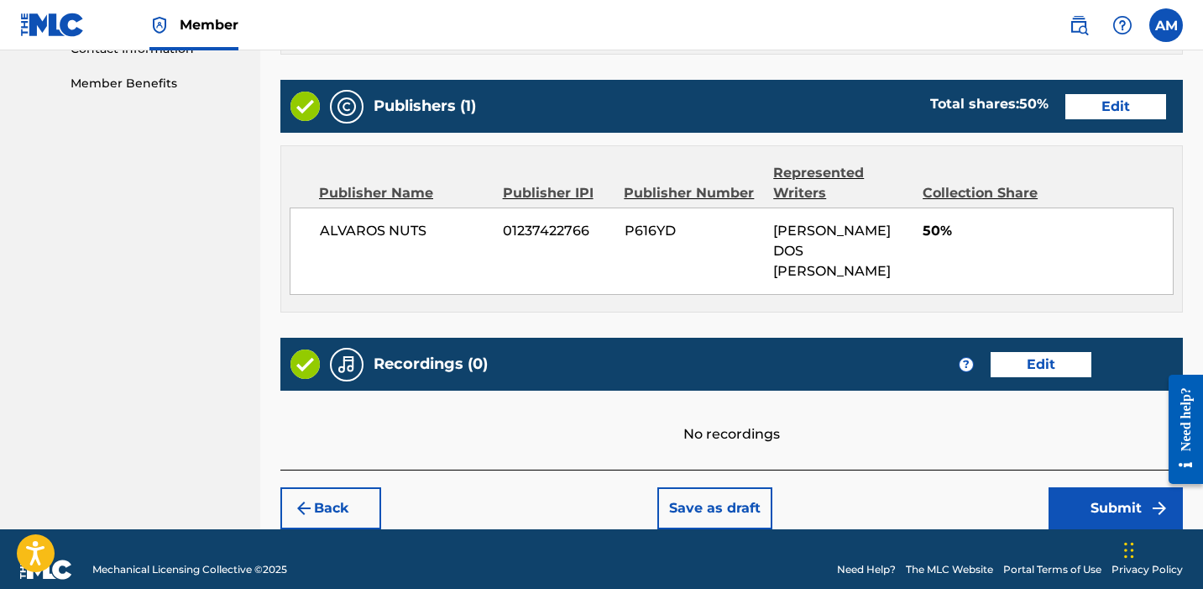
scroll to position [847, 0]
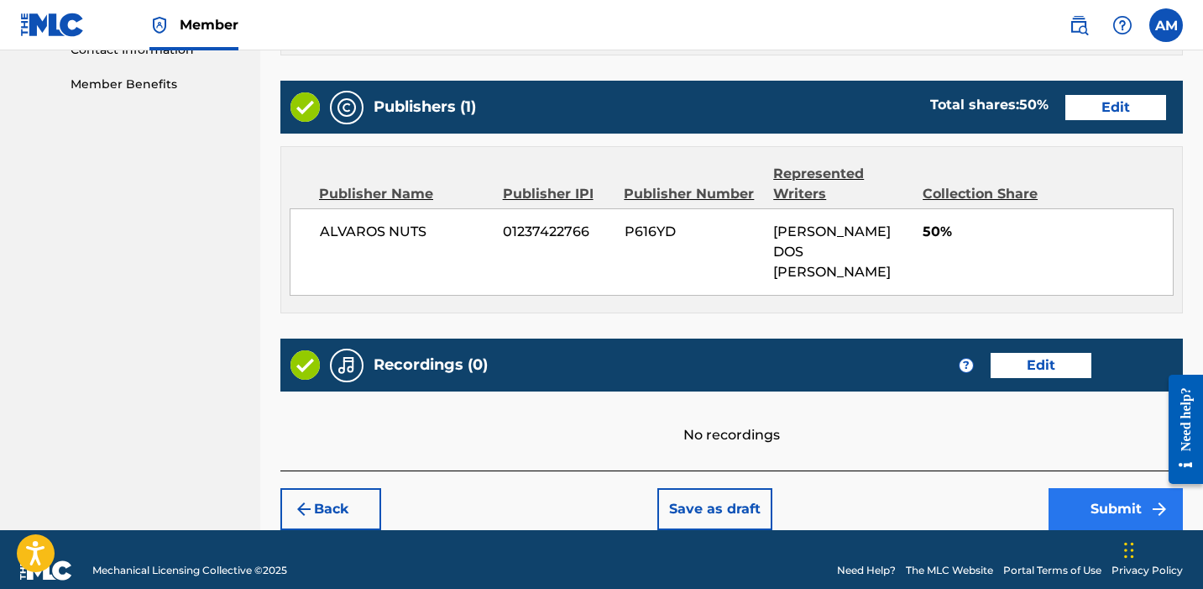
click at [1064, 488] on button "Submit" at bounding box center [1116, 509] width 134 height 42
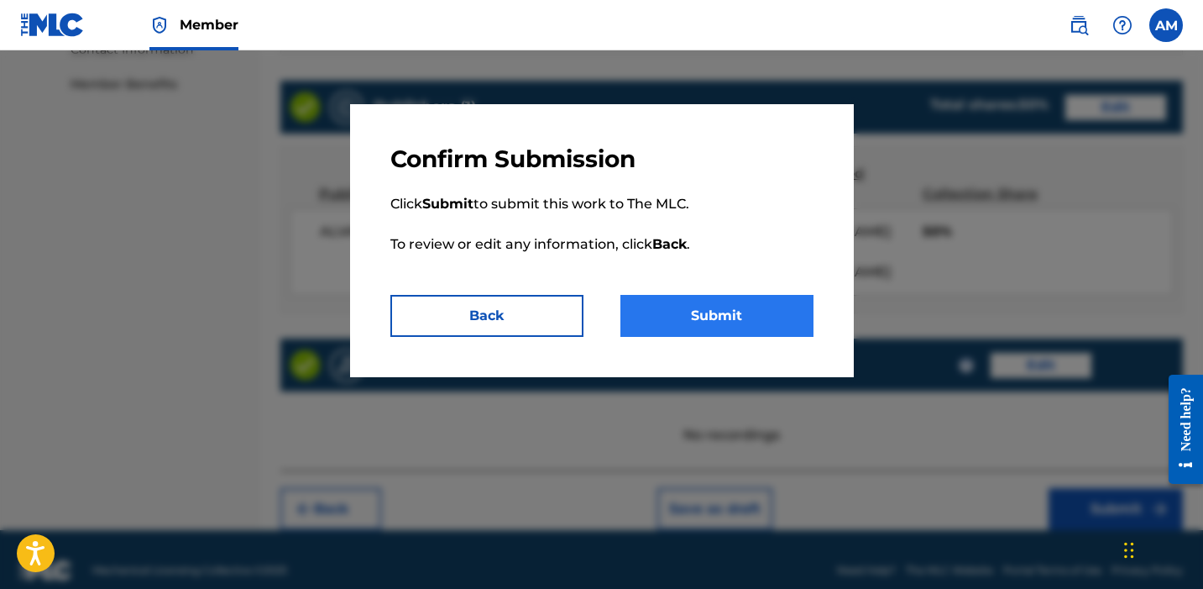
click at [732, 336] on button "Submit" at bounding box center [717, 316] width 193 height 42
